Goal: Check status: Check status

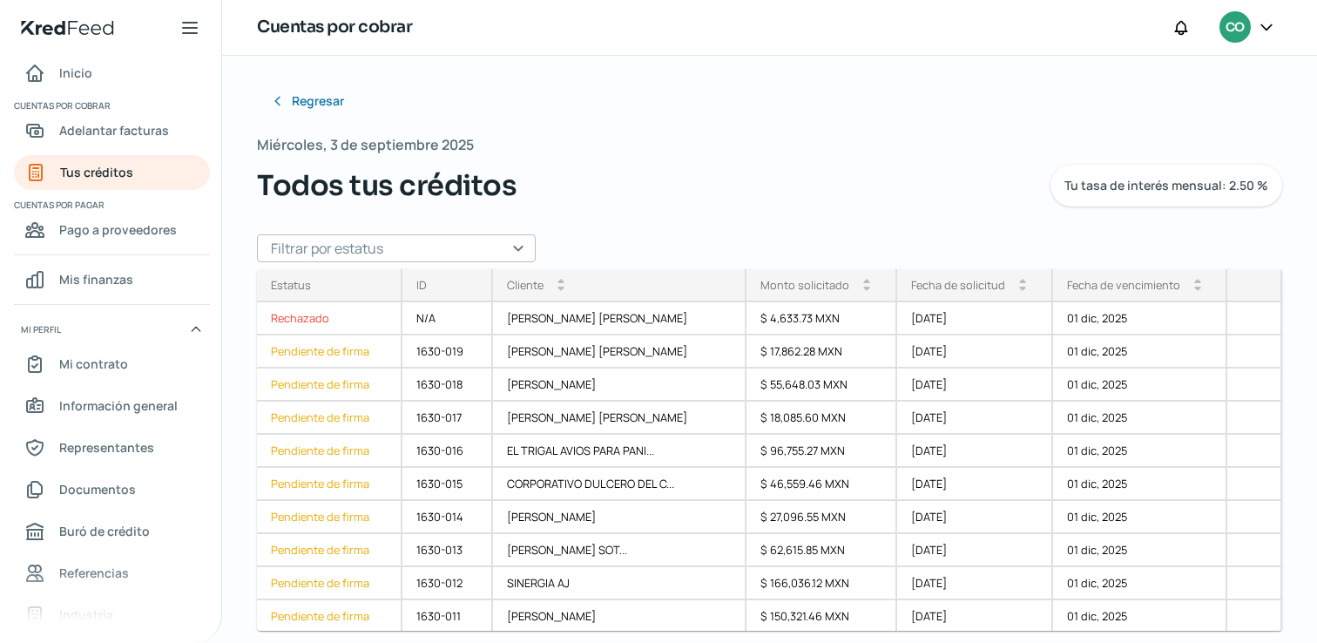
scroll to position [383, 0]
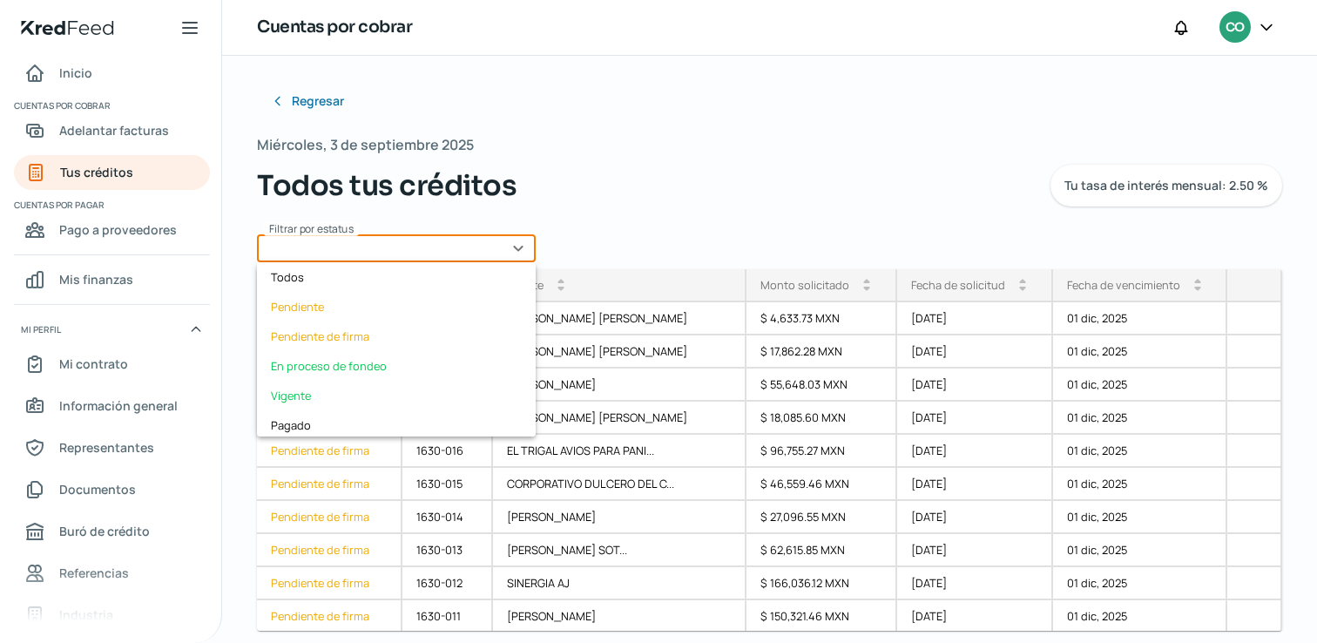
click at [528, 247] on input "text" at bounding box center [396, 248] width 279 height 28
click at [423, 314] on div "Pendiente" at bounding box center [396, 307] width 279 height 30
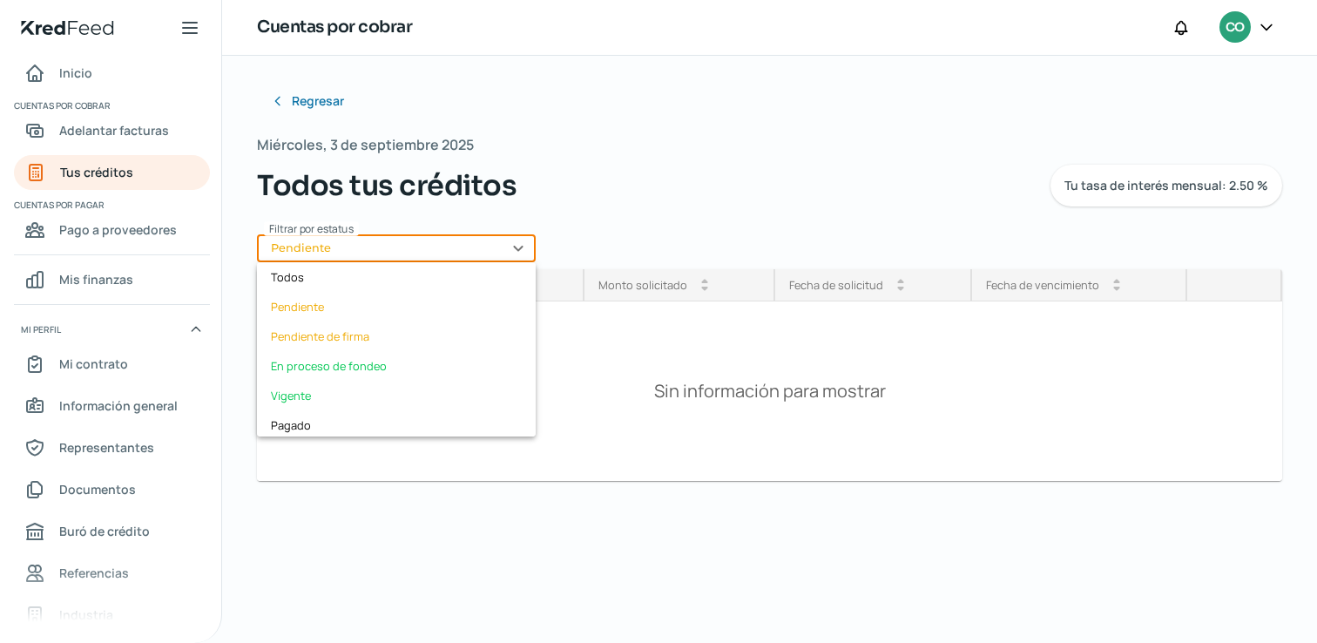
click at [510, 249] on input "Pendiente" at bounding box center [396, 248] width 279 height 28
click at [449, 341] on div "Pendiente de firma" at bounding box center [396, 336] width 279 height 30
type input "Pendiente de firma"
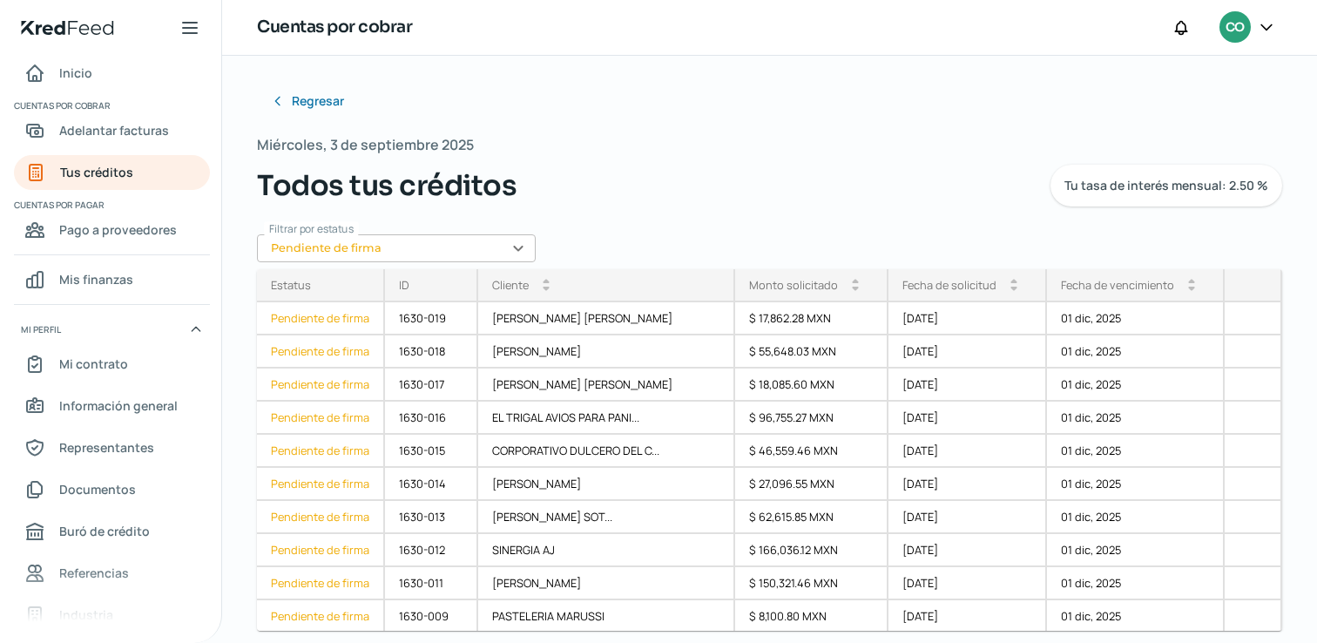
click at [683, 146] on div "Miércoles, 3 de septiembre 2025 Todos tus créditos Tu tasa de interés mensual: …" at bounding box center [769, 169] width 1025 height 74
